Goal: Information Seeking & Learning: Learn about a topic

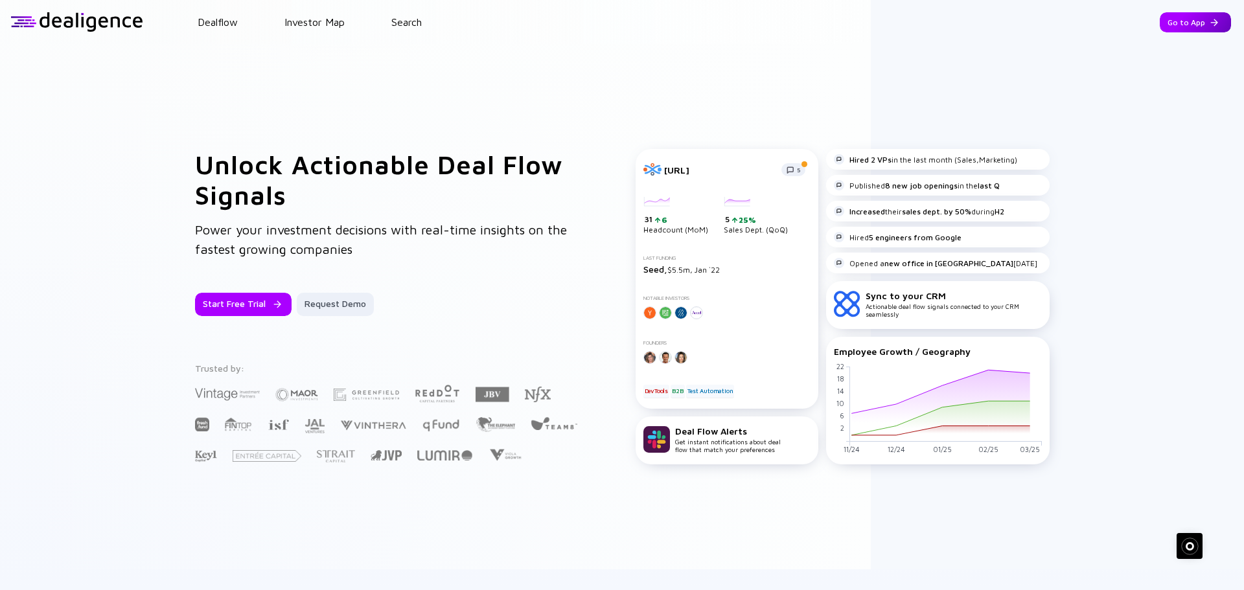
click at [1171, 27] on div "Go to App" at bounding box center [1195, 22] width 71 height 20
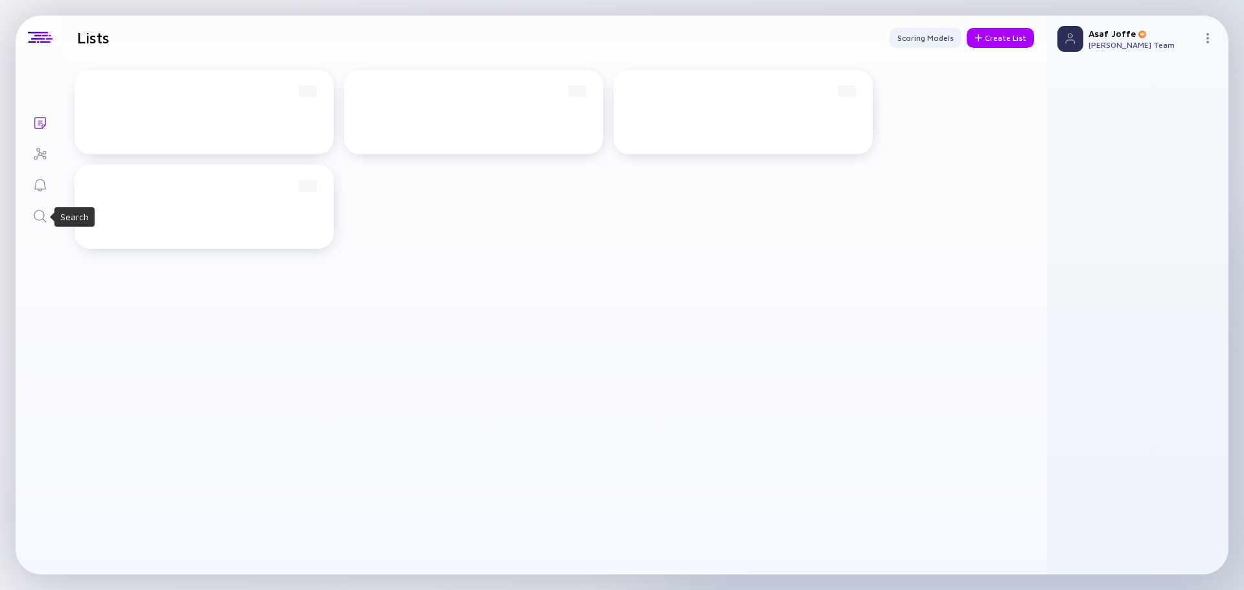
click at [41, 216] on icon "Search" at bounding box center [40, 217] width 16 height 16
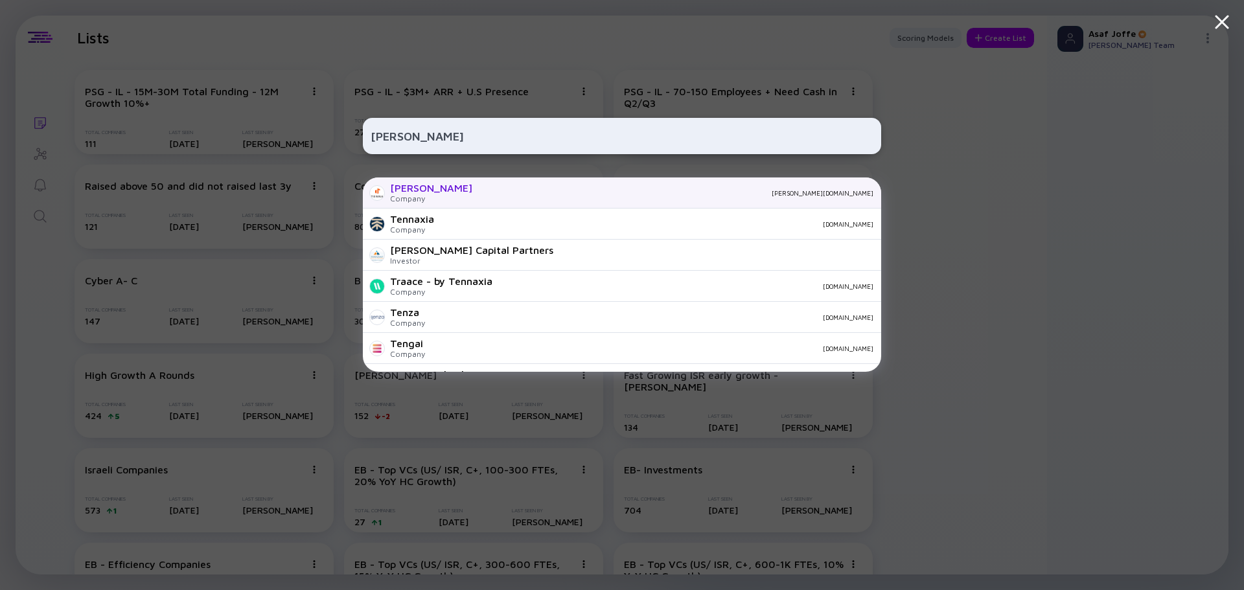
type input "[PERSON_NAME]"
click at [483, 194] on div "[PERSON_NAME][DOMAIN_NAME]" at bounding box center [678, 193] width 391 height 8
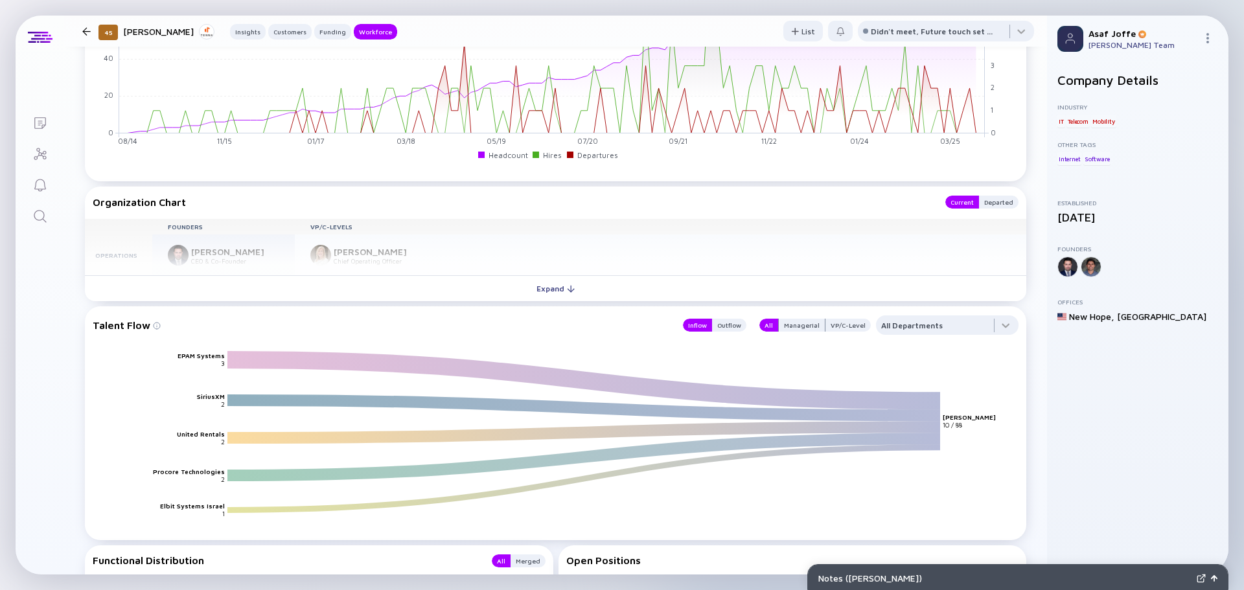
scroll to position [1167, 0]
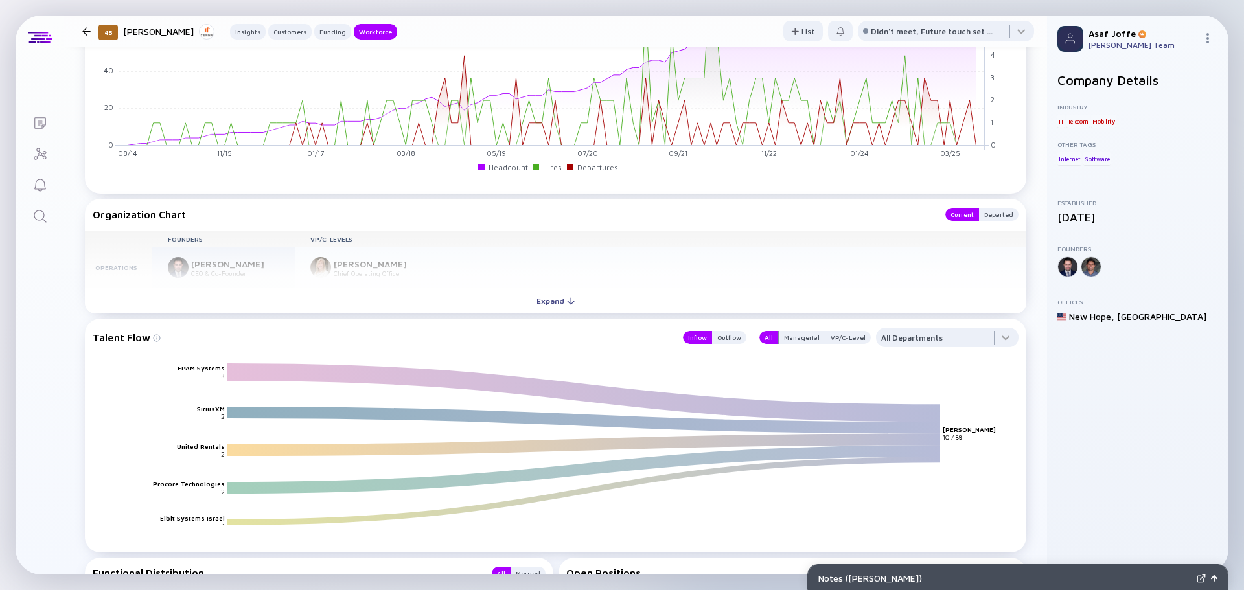
click at [494, 299] on button "Expand" at bounding box center [556, 301] width 942 height 26
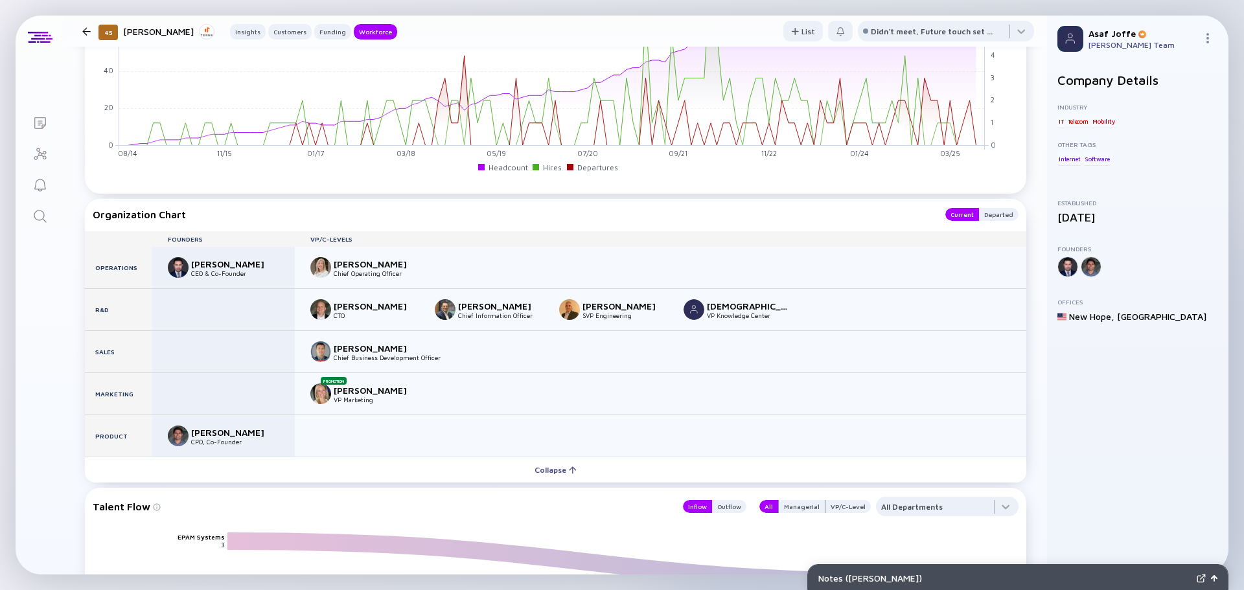
click at [556, 216] on div "Organization Chart" at bounding box center [513, 214] width 840 height 13
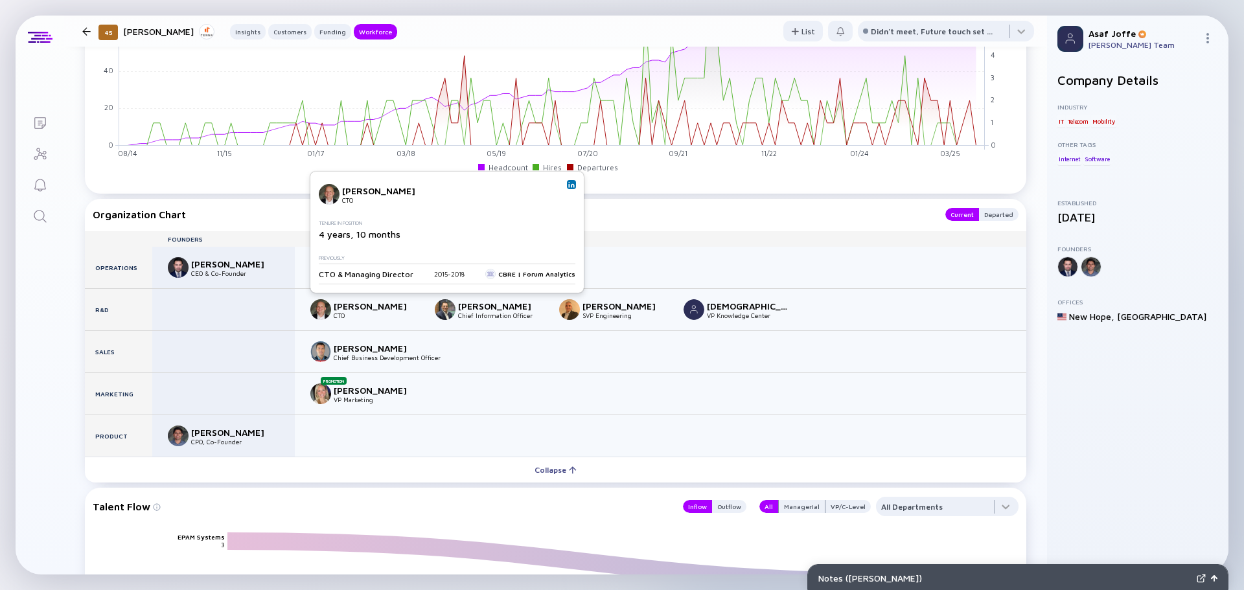
click at [568, 186] on img at bounding box center [571, 184] width 6 height 6
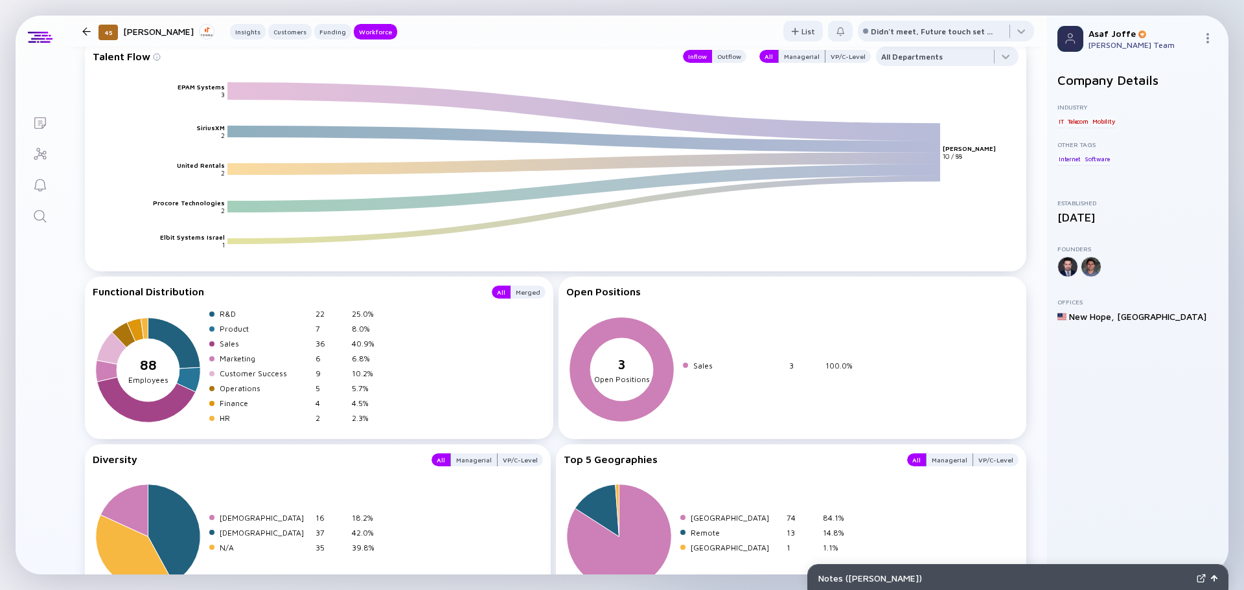
scroll to position [1634, 0]
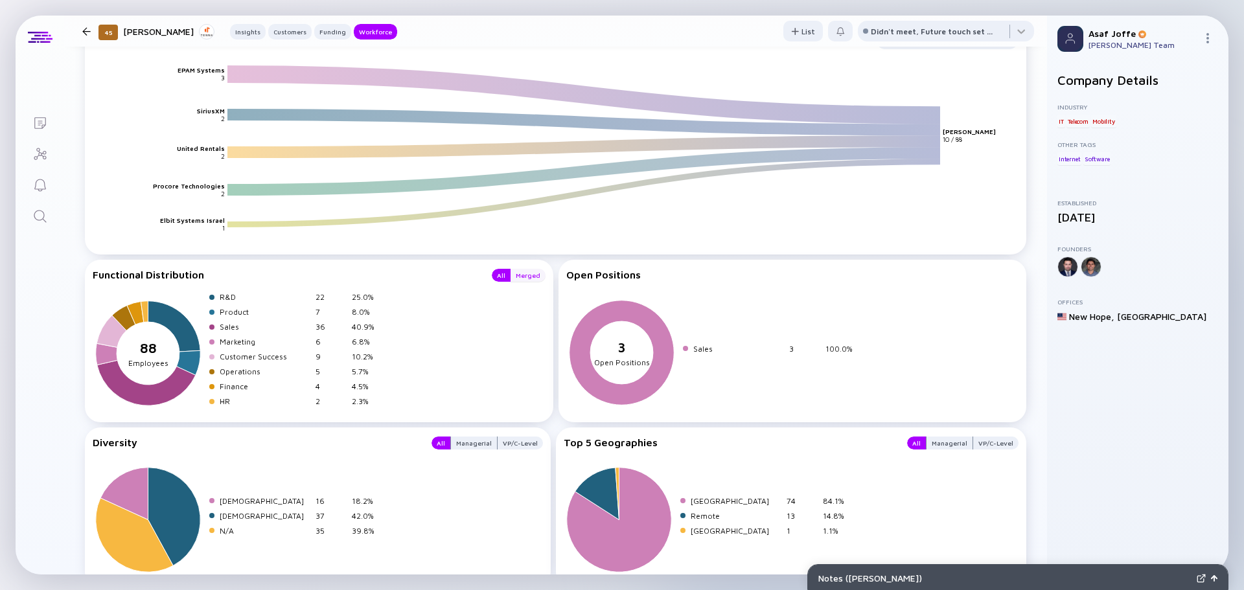
click at [528, 272] on div "Merged" at bounding box center [528, 275] width 35 height 13
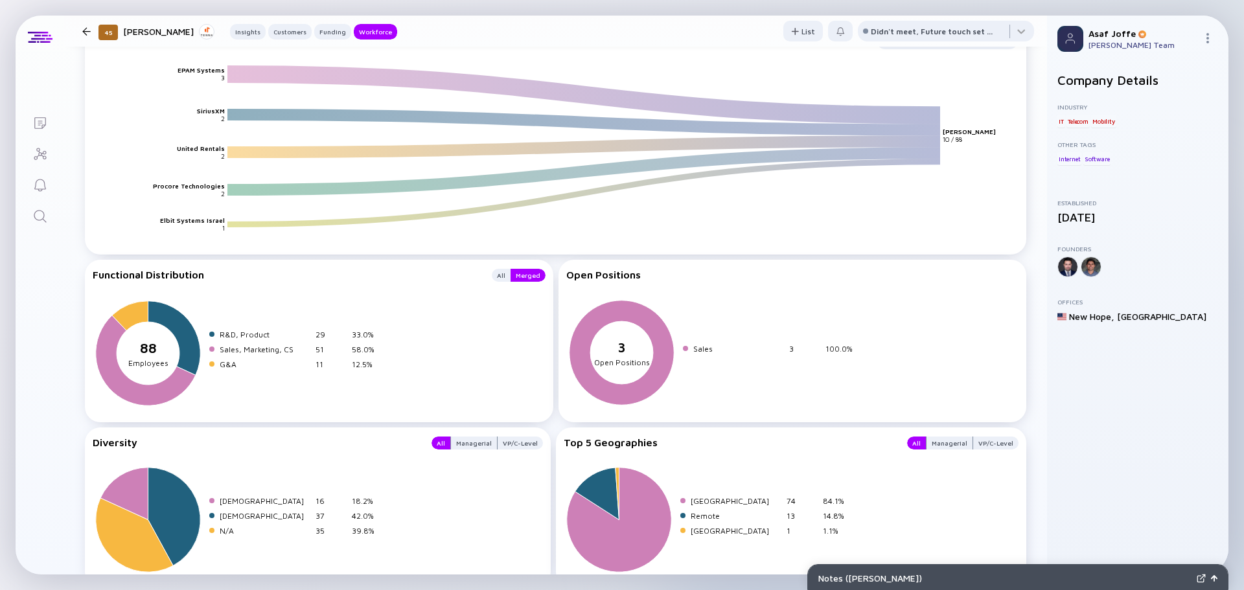
scroll to position [1699, 0]
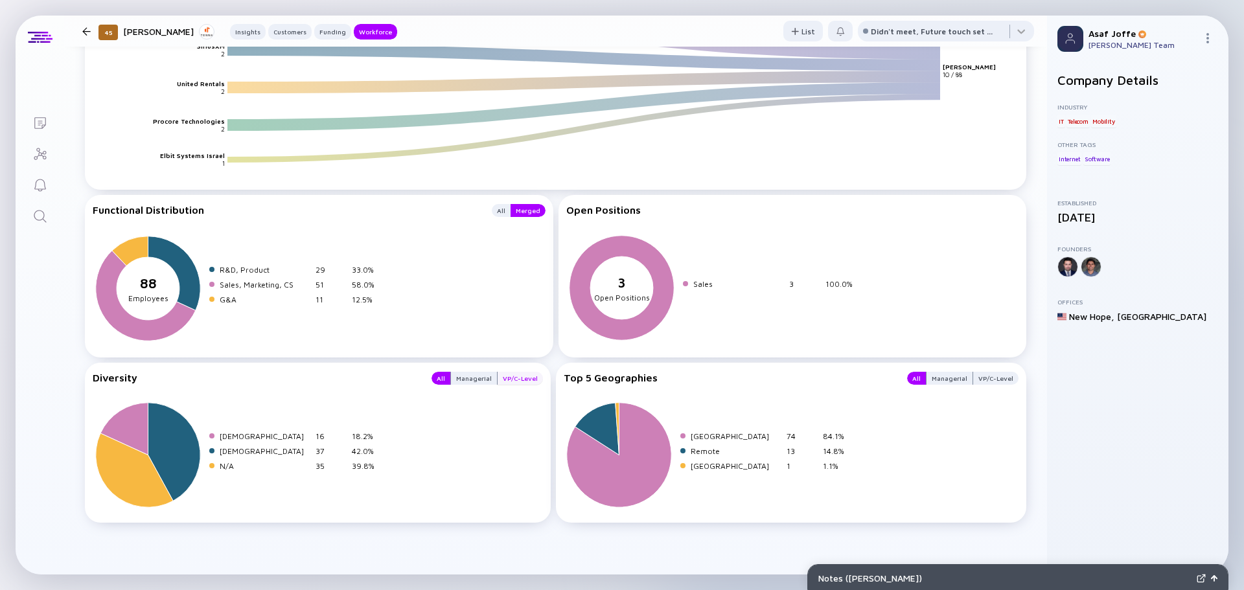
click at [530, 378] on div "VP/C-Level" at bounding box center [520, 378] width 45 height 13
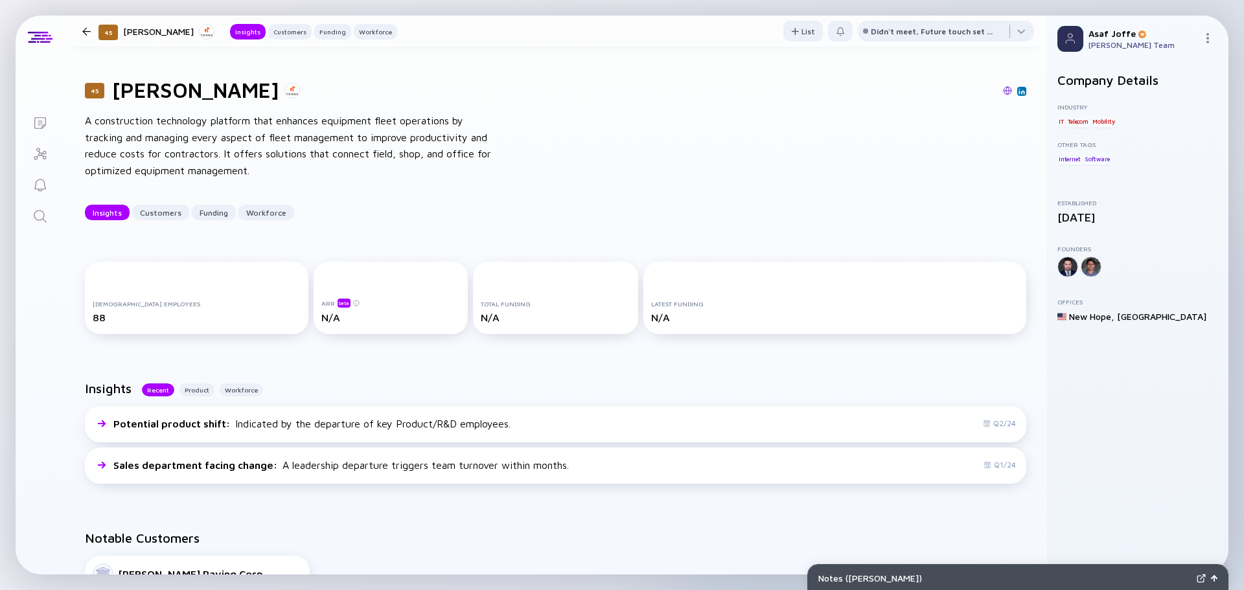
scroll to position [0, 0]
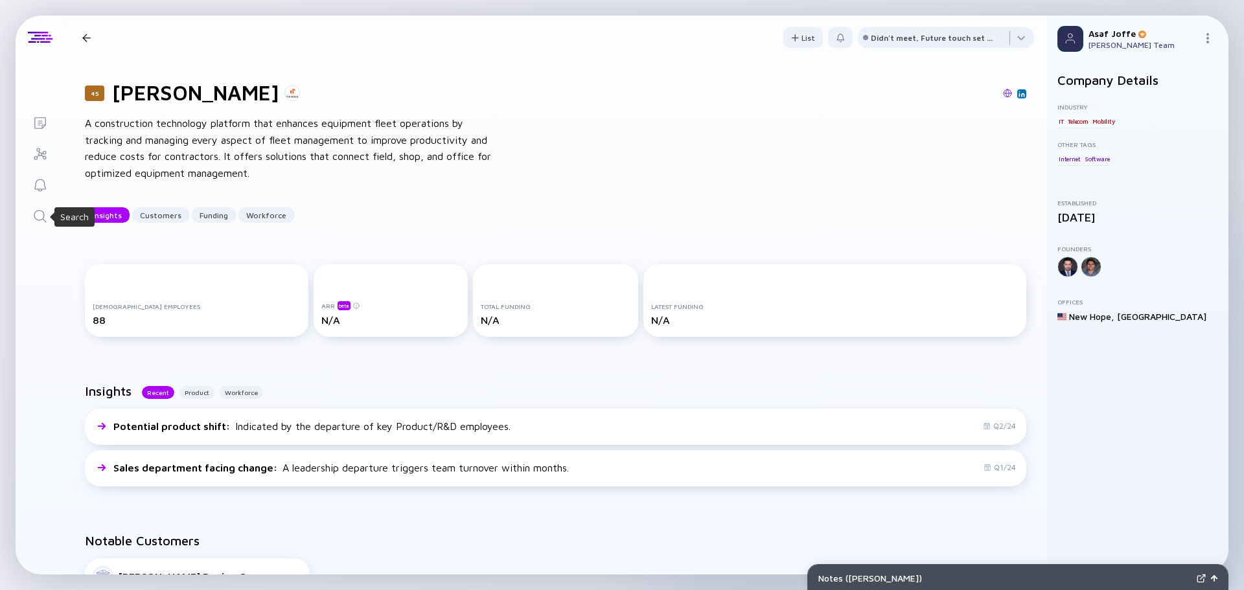
click at [38, 216] on icon "Search" at bounding box center [40, 217] width 16 height 16
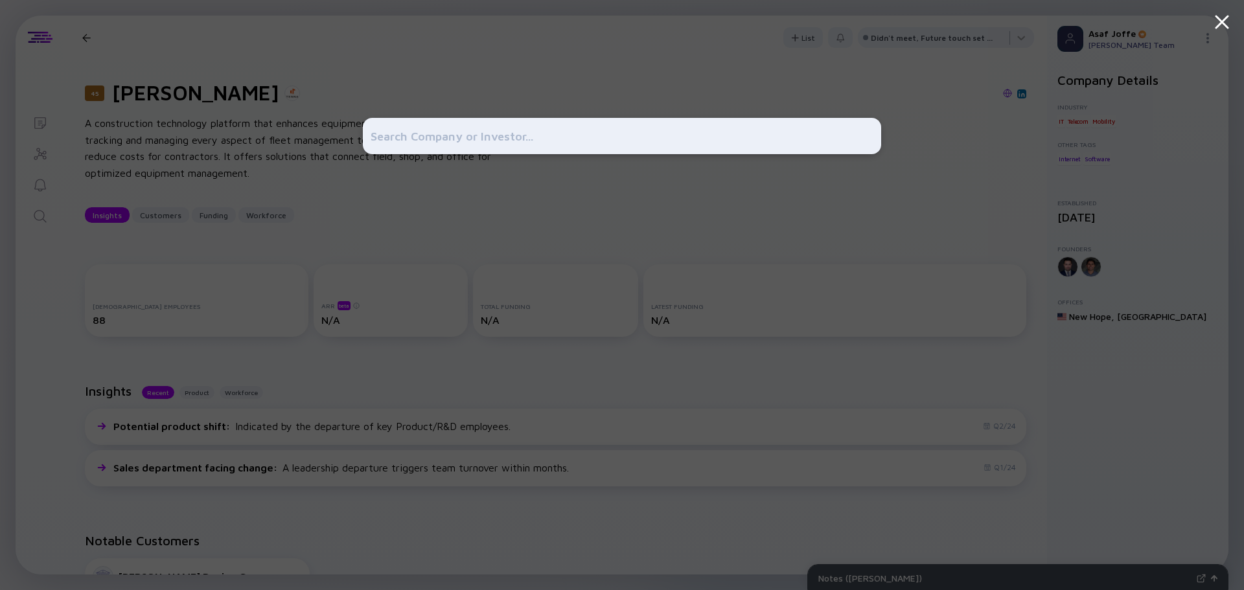
click at [377, 194] on div at bounding box center [622, 295] width 518 height 590
click at [610, 121] on div at bounding box center [622, 136] width 518 height 36
click at [611, 126] on input "text" at bounding box center [622, 135] width 503 height 23
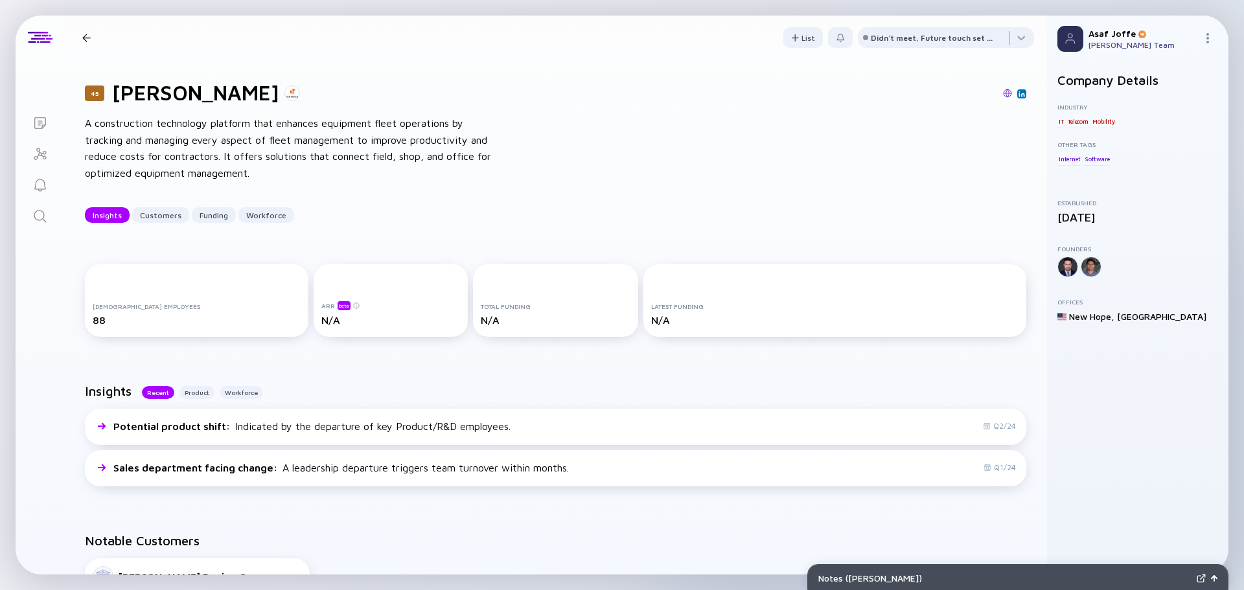
click at [43, 215] on icon "Search" at bounding box center [40, 216] width 12 height 12
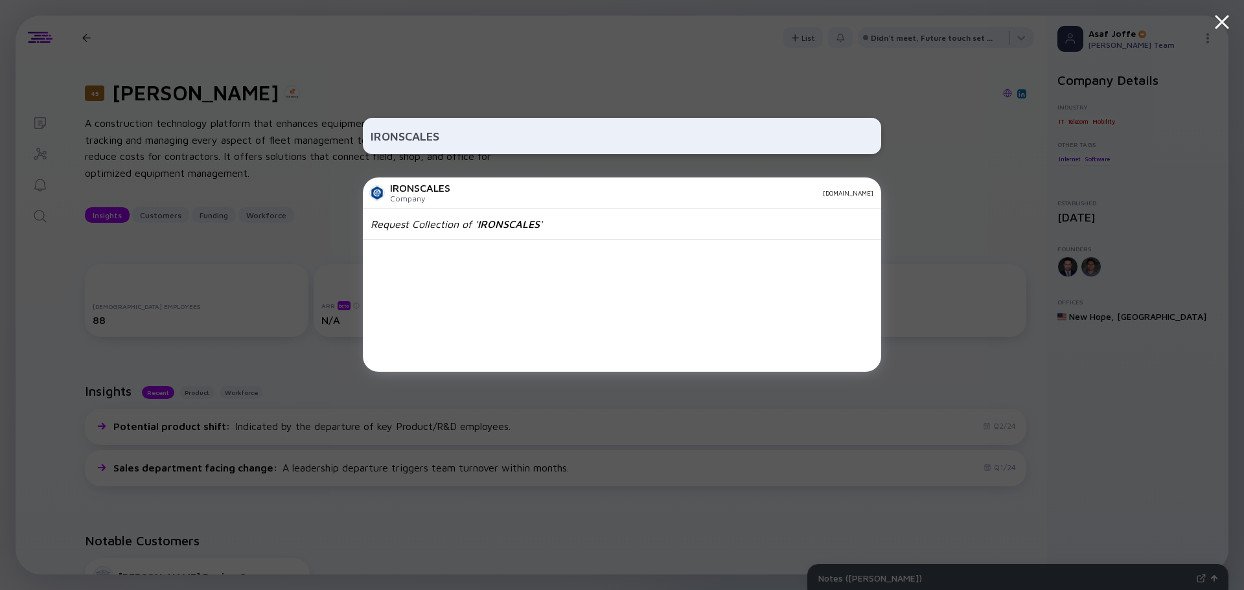
type input "IRONSCALES"
click at [430, 199] on div "Company" at bounding box center [420, 199] width 60 height 10
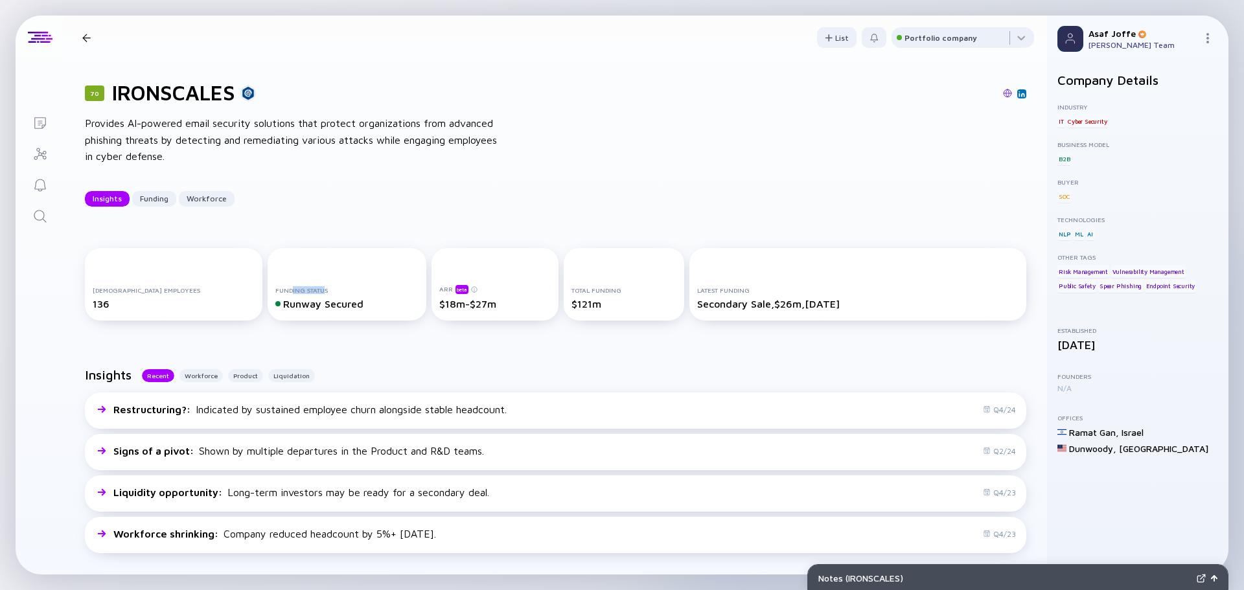
drag, startPoint x: 292, startPoint y: 287, endPoint x: 262, endPoint y: 288, distance: 30.5
click at [275, 288] on div "Funding Status" at bounding box center [346, 290] width 143 height 8
click at [309, 289] on div "Funding Status" at bounding box center [346, 290] width 143 height 8
drag, startPoint x: 304, startPoint y: 286, endPoint x: 232, endPoint y: 286, distance: 71.9
click at [232, 286] on div "[DEMOGRAPHIC_DATA] Employees 136 Funding Status Runway Secured ARR beta $18m-$2…" at bounding box center [556, 287] width 942 height 78
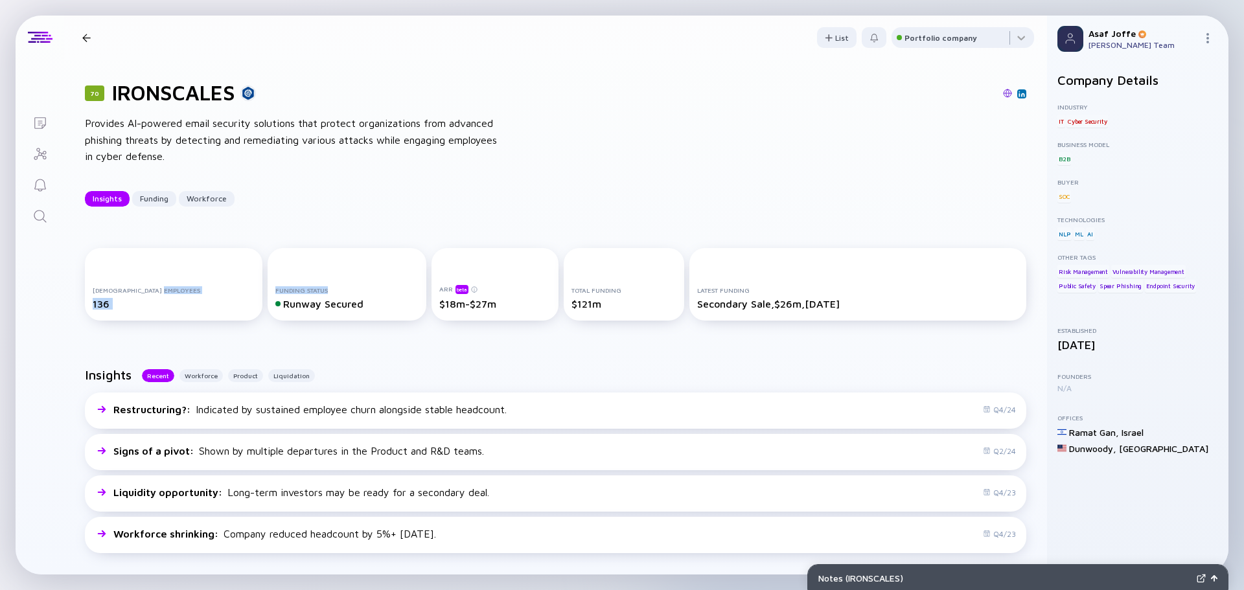
click at [318, 281] on div "Funding Status Runway Secured" at bounding box center [347, 284] width 158 height 73
click at [375, 329] on div "[DEMOGRAPHIC_DATA] Employees 136 Funding Status Runway Secured ARR beta $18m-$2…" at bounding box center [555, 286] width 983 height 119
drag, startPoint x: 487, startPoint y: 309, endPoint x: 413, endPoint y: 286, distance: 76.9
click at [432, 286] on div "ARR beta $18m-$27m" at bounding box center [495, 284] width 127 height 73
click at [442, 366] on div "Insights Recent Workforce Product Liquidation Restructuring? : Indicated by sus…" at bounding box center [555, 463] width 983 height 233
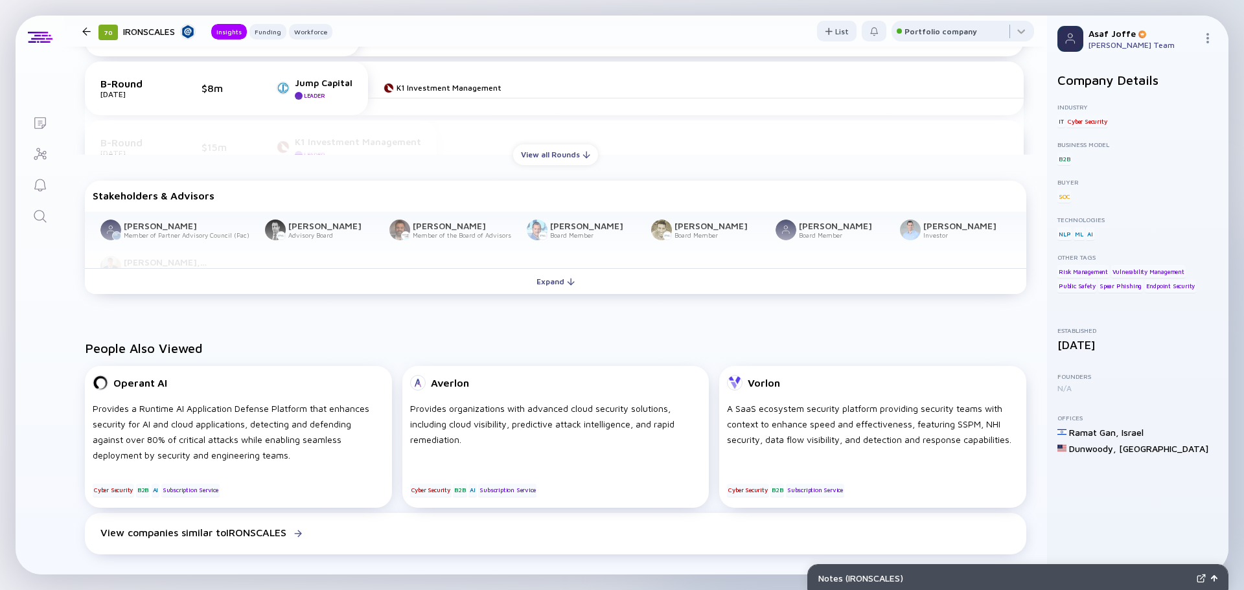
scroll to position [797, 0]
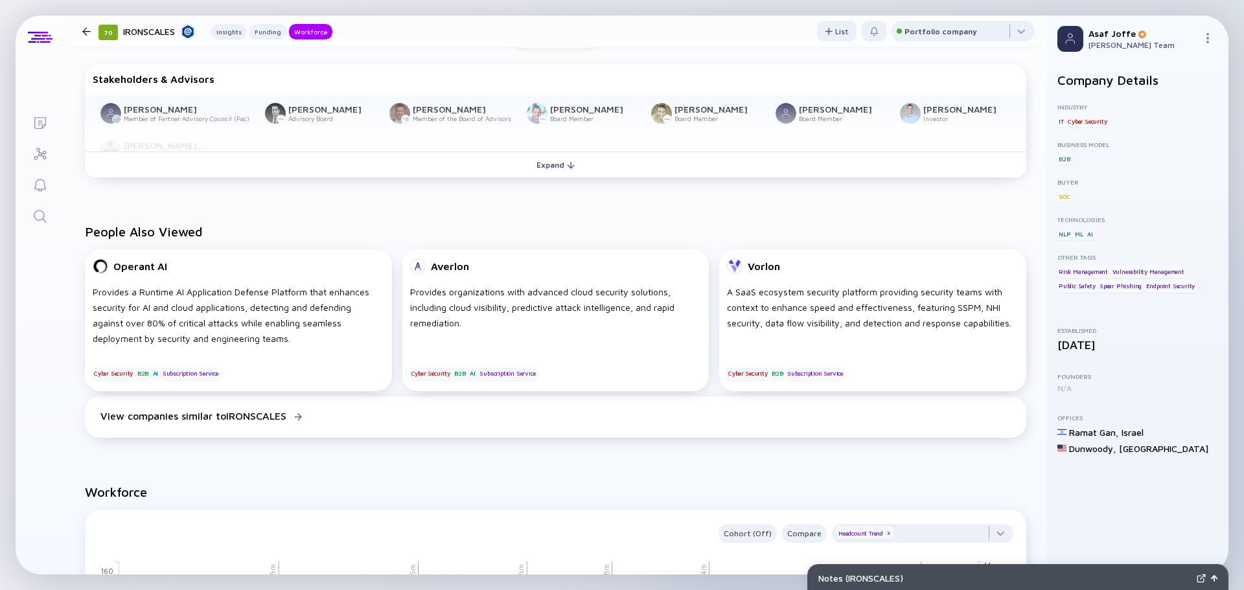
click at [29, 215] on link "Search" at bounding box center [40, 215] width 49 height 31
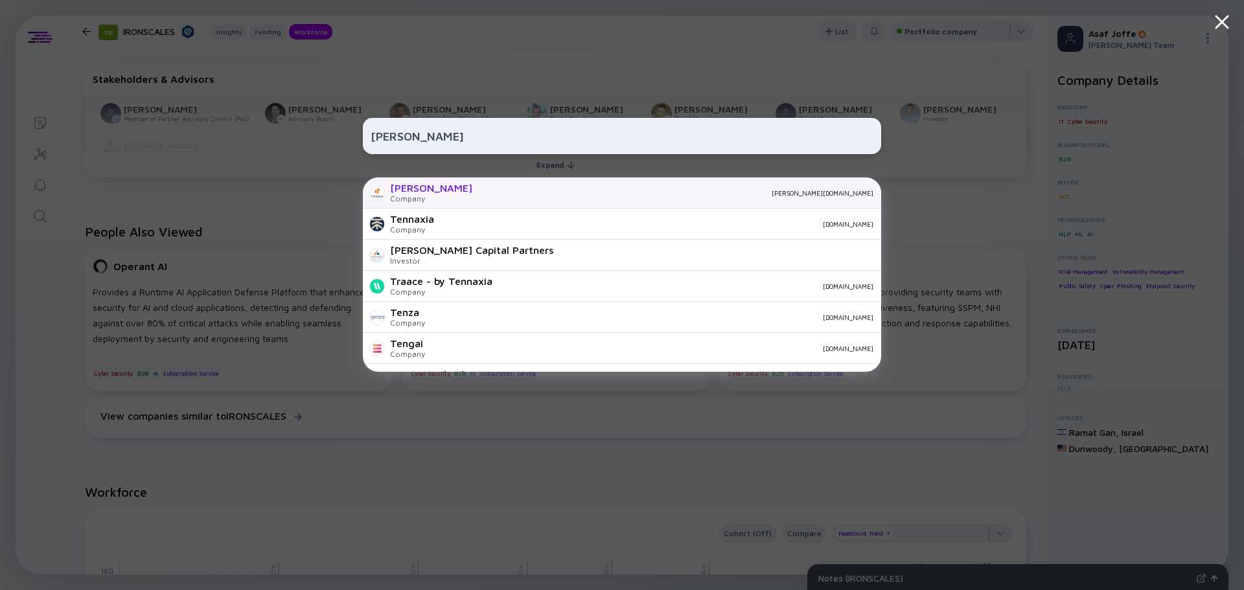
type input "[PERSON_NAME]"
click at [483, 196] on div "[PERSON_NAME][DOMAIN_NAME]" at bounding box center [678, 193] width 391 height 8
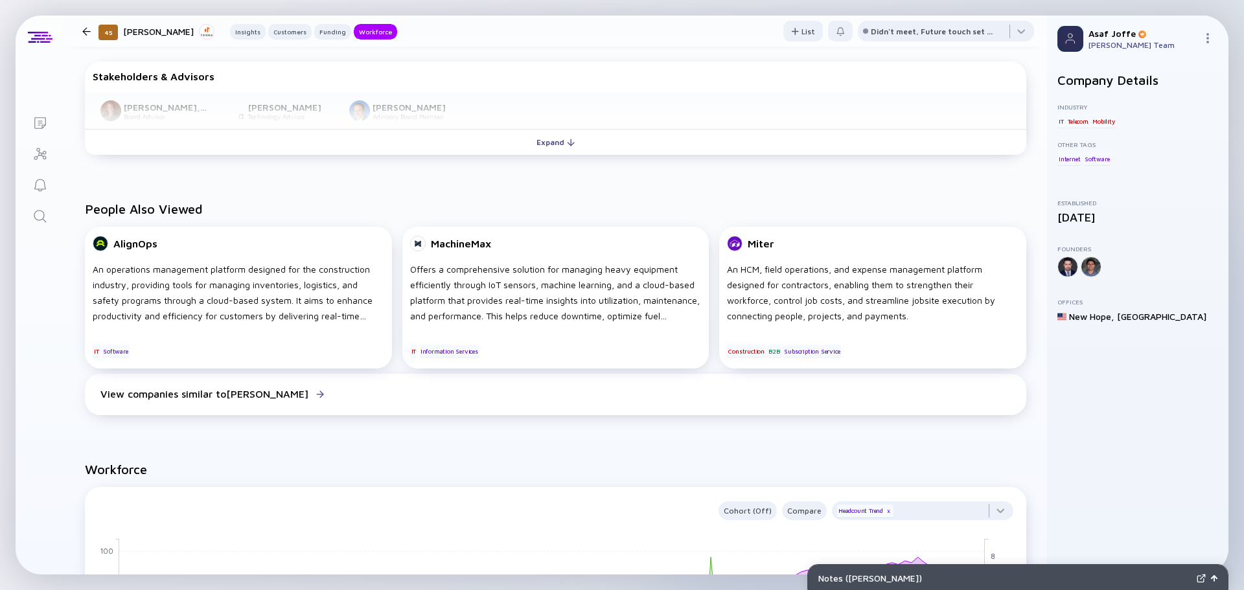
scroll to position [583, 0]
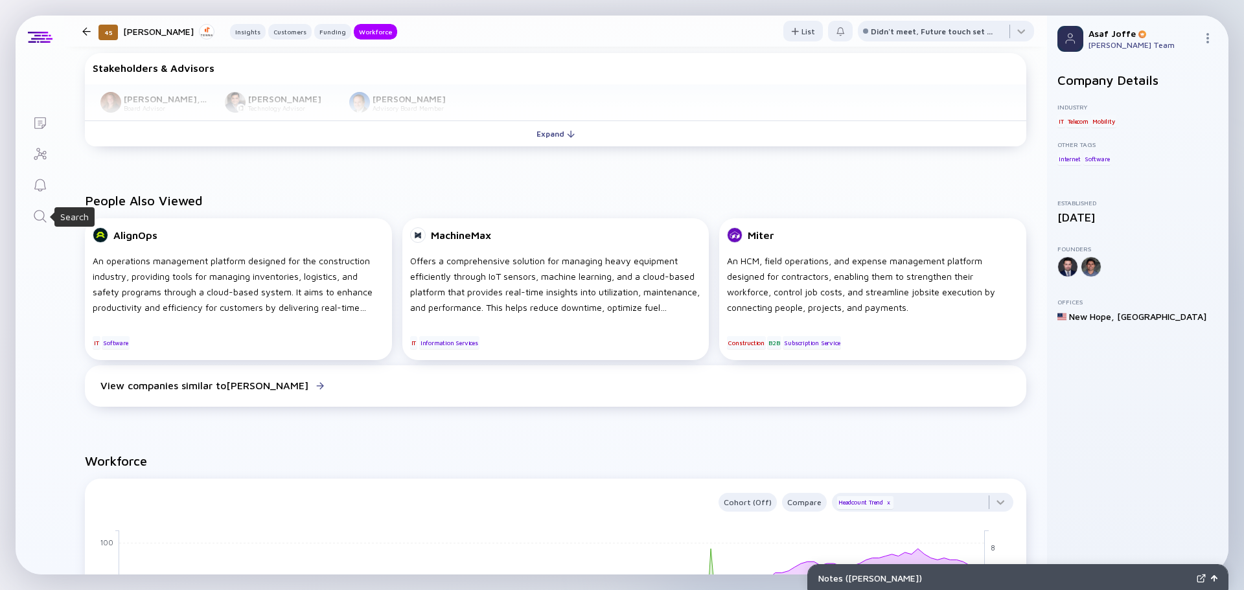
click at [39, 226] on link "Search" at bounding box center [40, 215] width 49 height 31
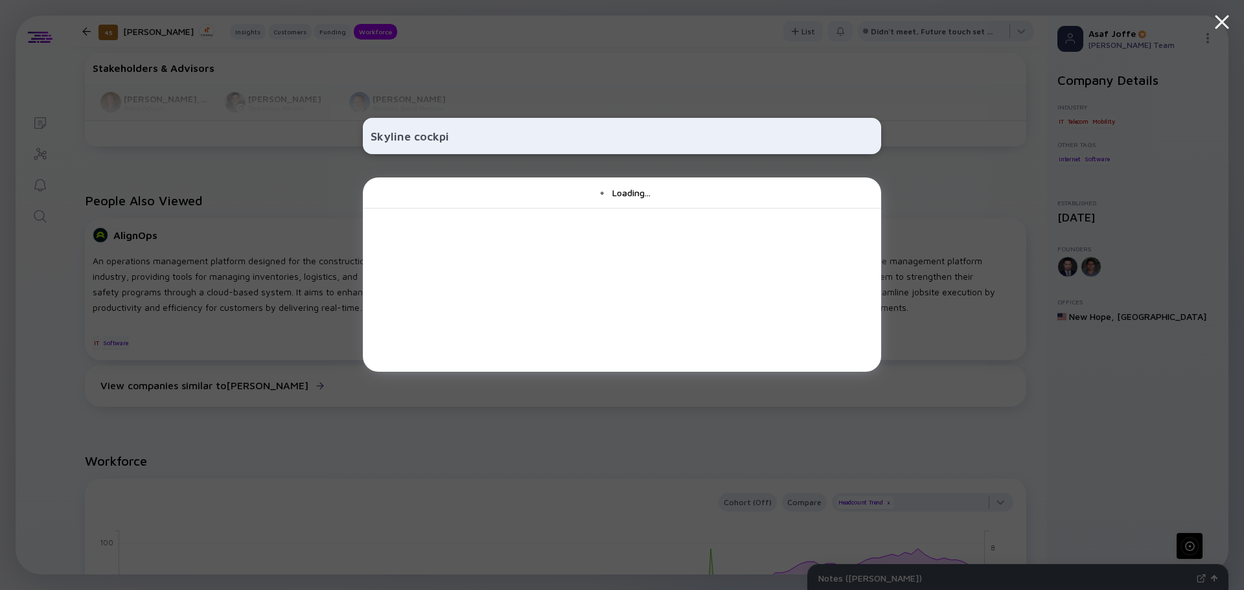
type input "Skyline cockpit"
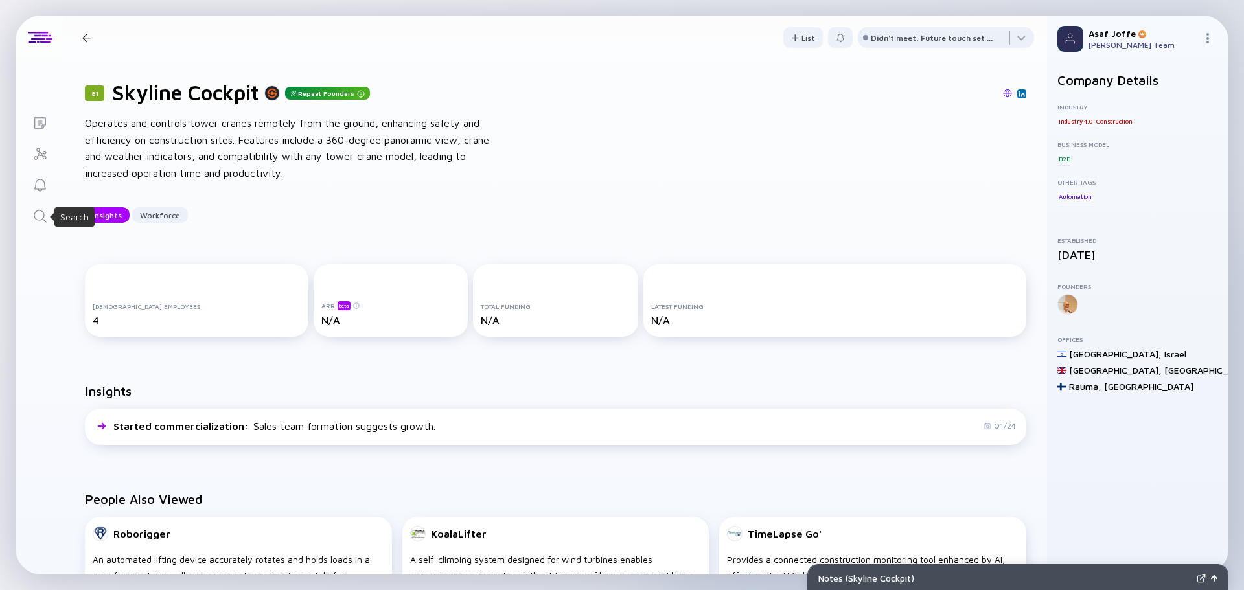
click at [45, 212] on icon "Search" at bounding box center [40, 217] width 16 height 16
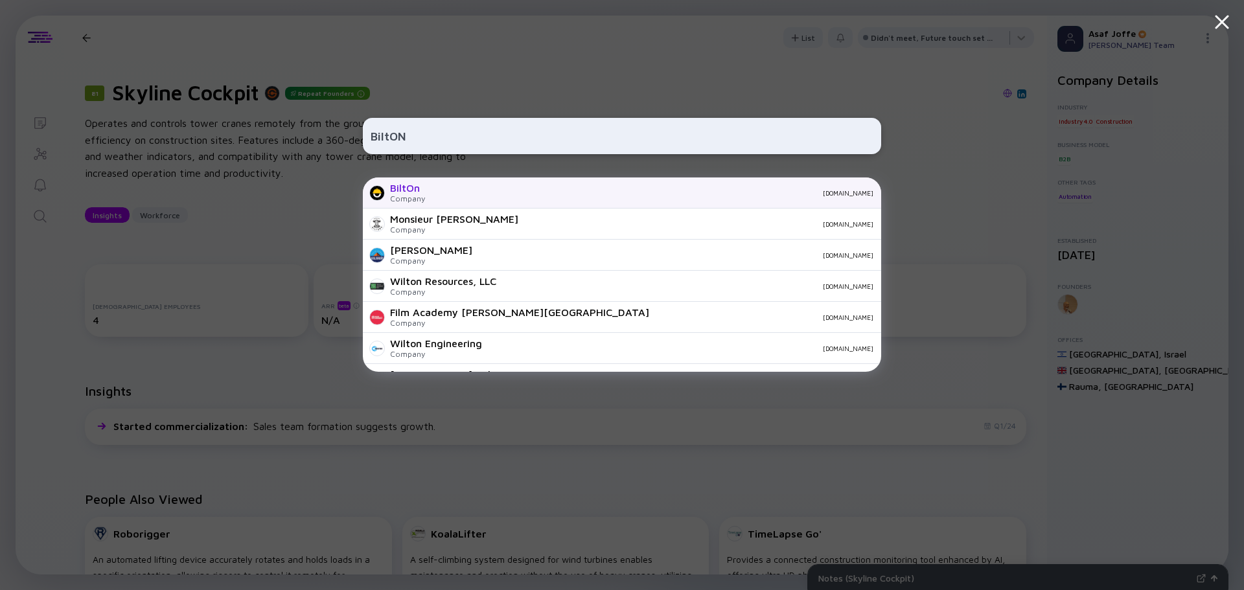
type input "BiltON"
click at [417, 193] on div "BiltOn" at bounding box center [407, 188] width 35 height 12
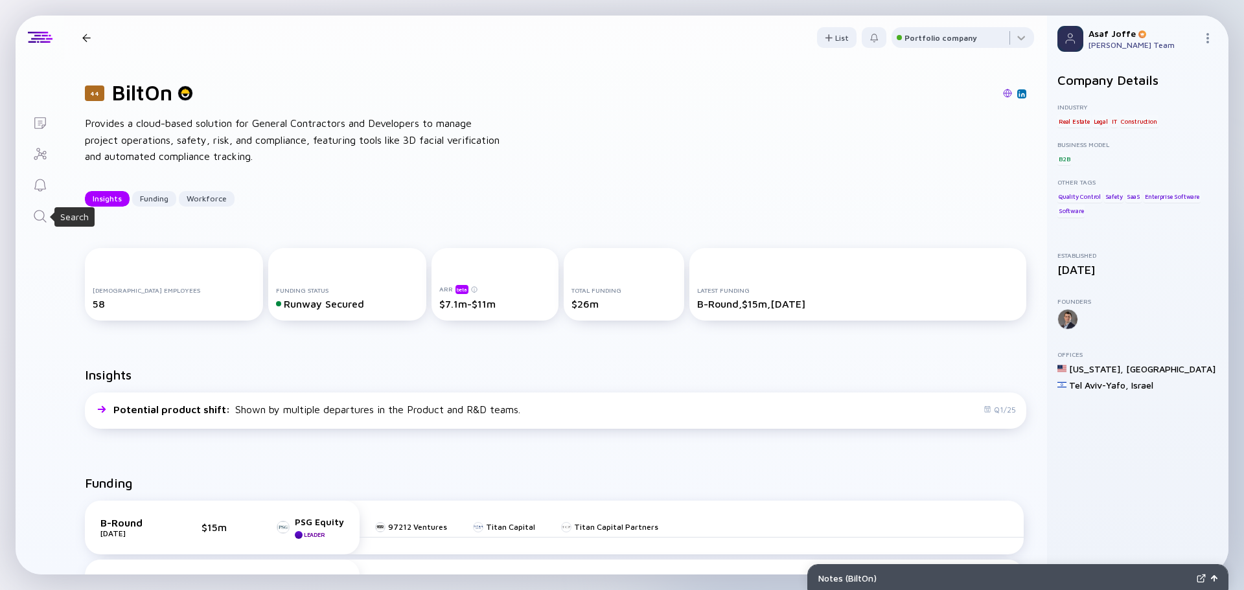
click at [40, 215] on icon "Search" at bounding box center [40, 217] width 16 height 16
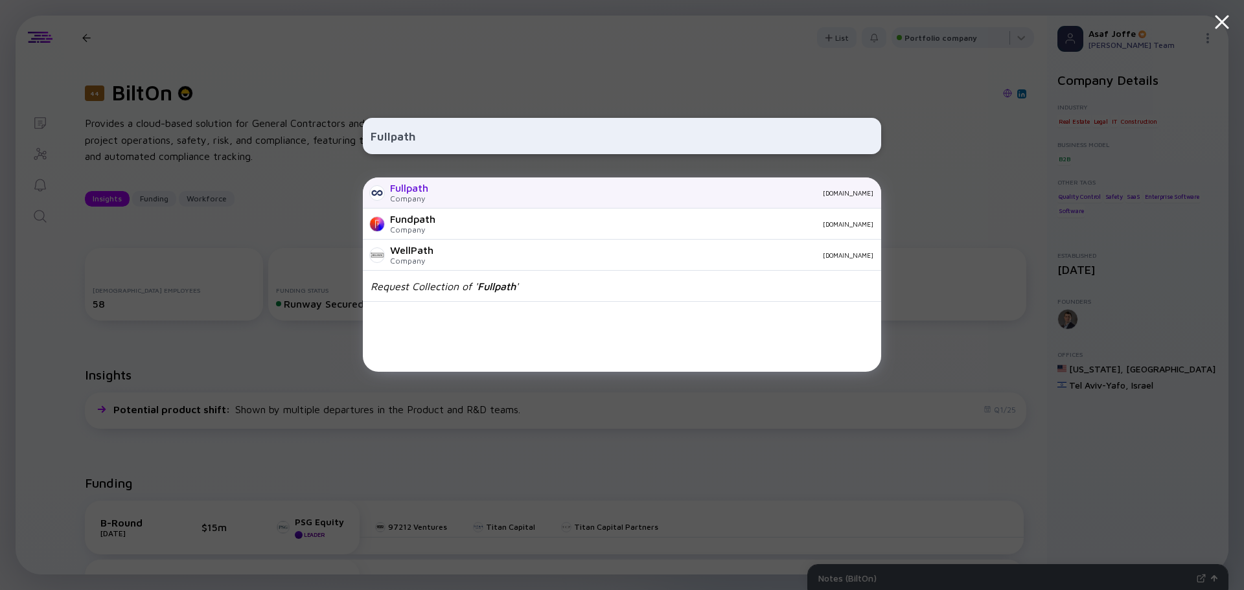
type input "Fullpath"
click at [443, 201] on div "Fullpath Company [DOMAIN_NAME]" at bounding box center [622, 193] width 518 height 31
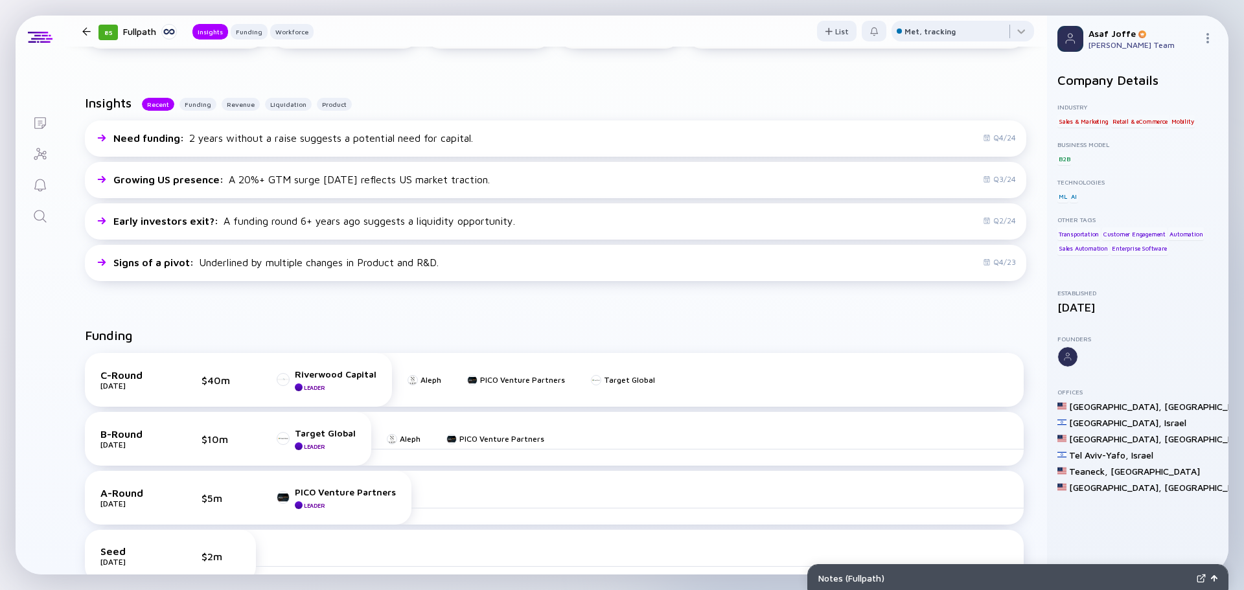
scroll to position [324, 0]
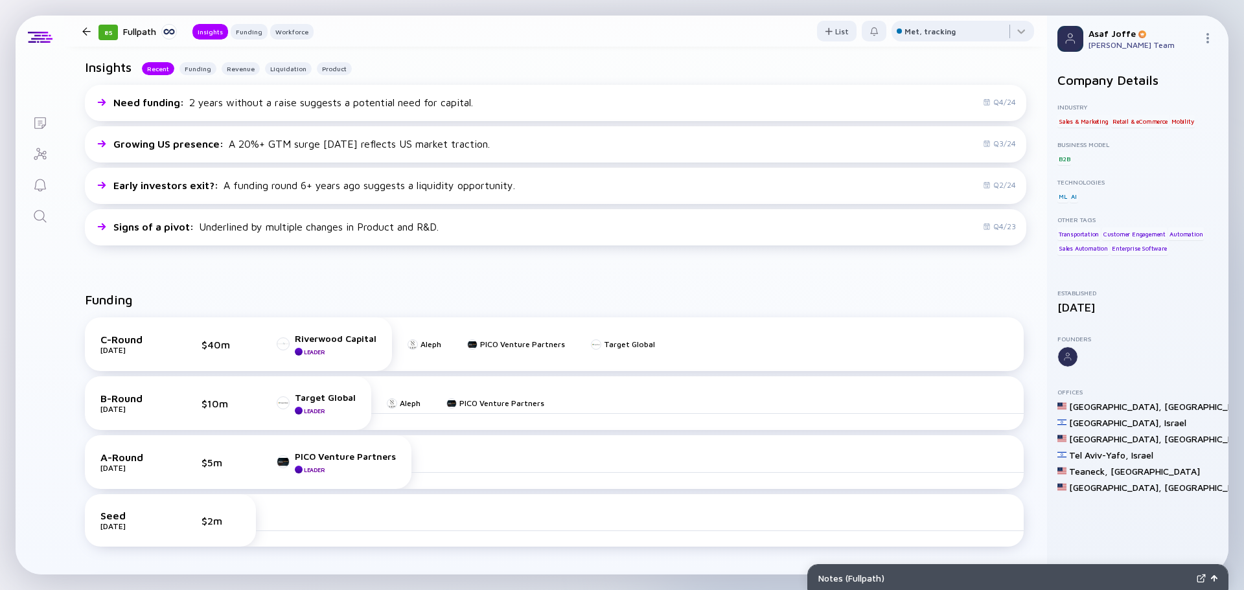
click at [40, 218] on icon "Search" at bounding box center [40, 217] width 16 height 16
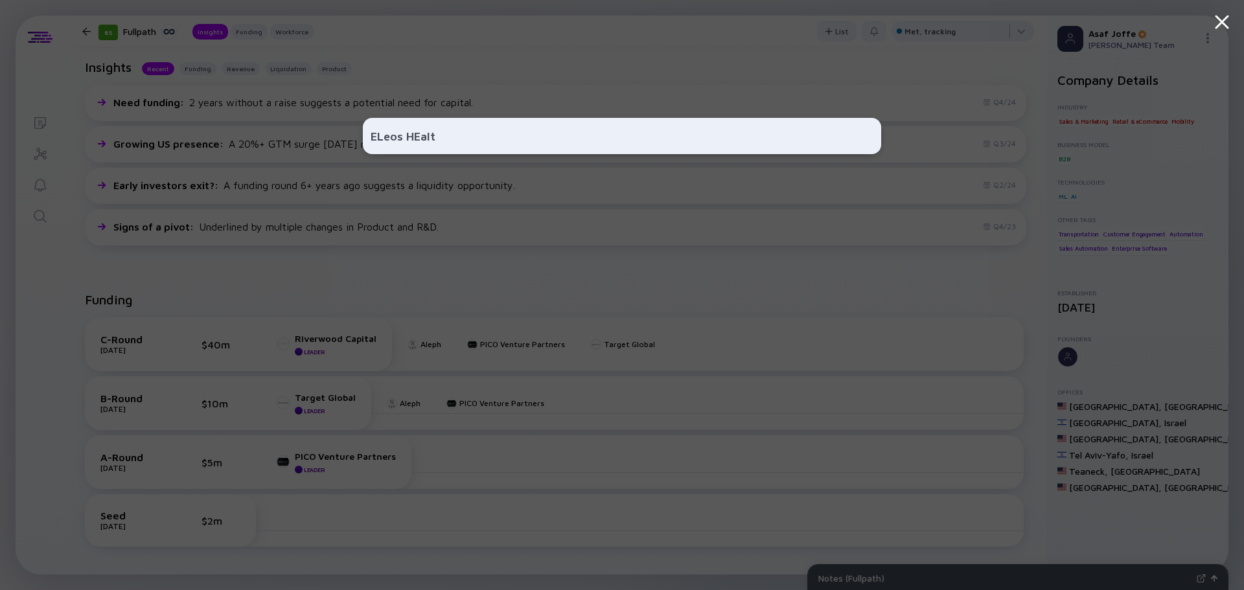
type input "ELeos HEalth"
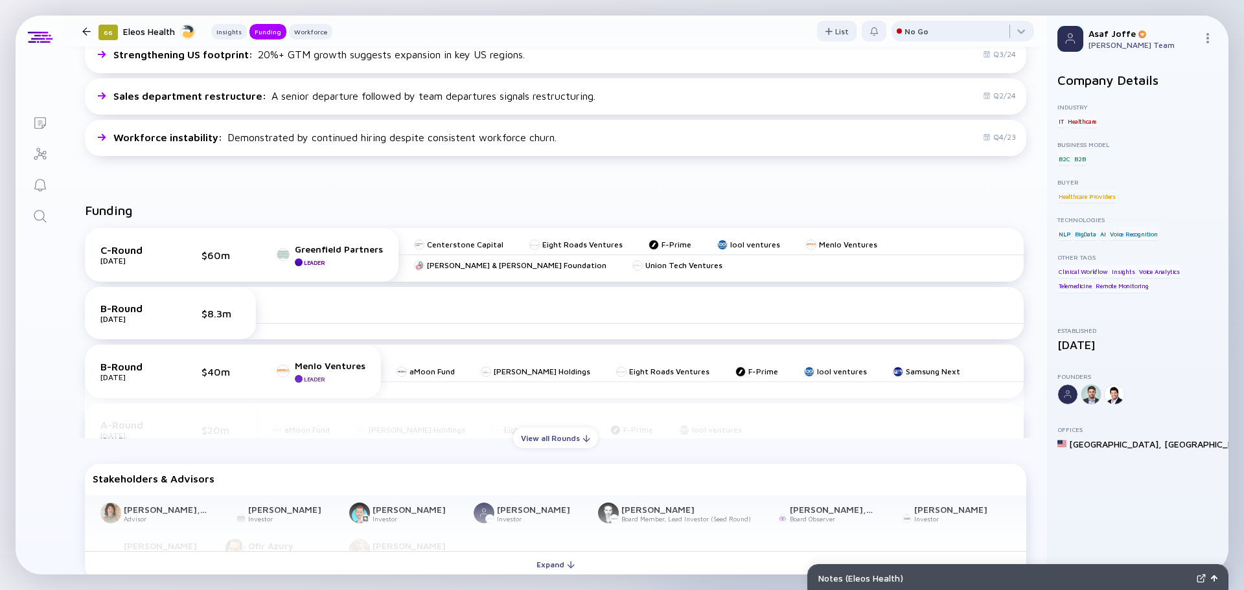
scroll to position [389, 0]
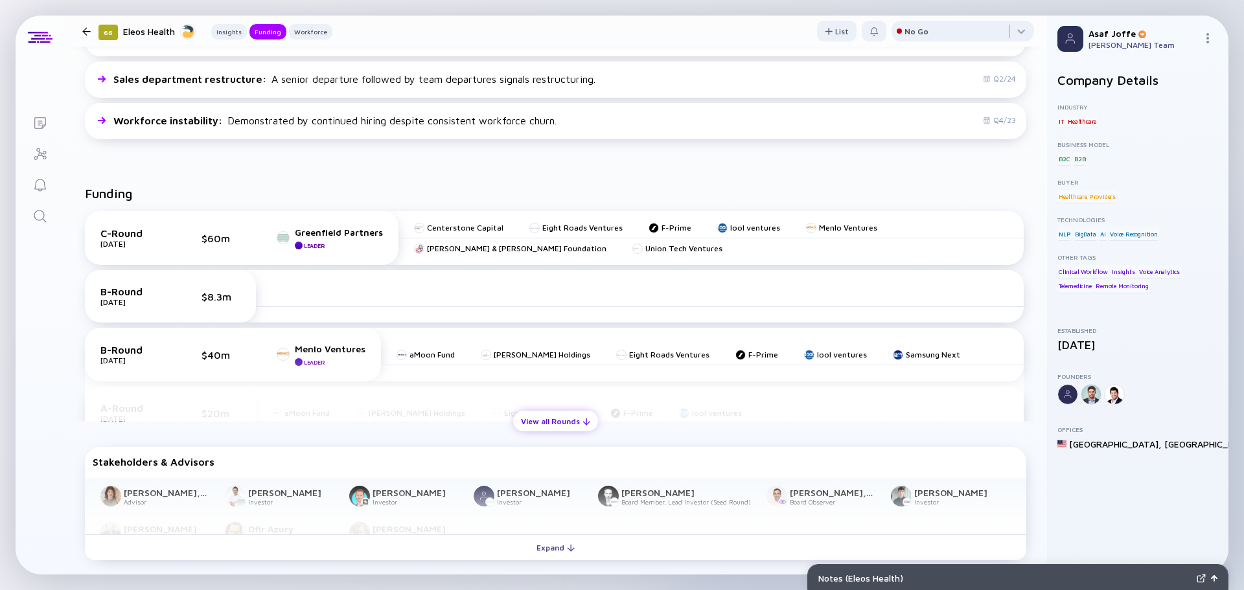
click at [572, 429] on div "View all Rounds" at bounding box center [555, 422] width 85 height 20
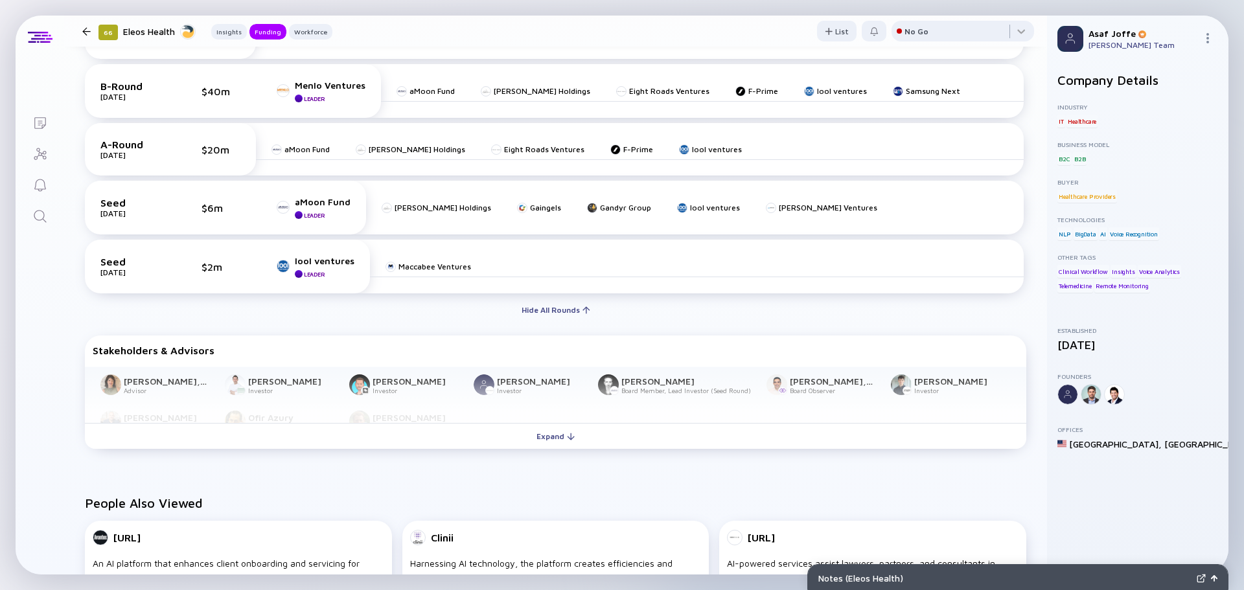
scroll to position [648, 0]
